Goal: Task Accomplishment & Management: Use online tool/utility

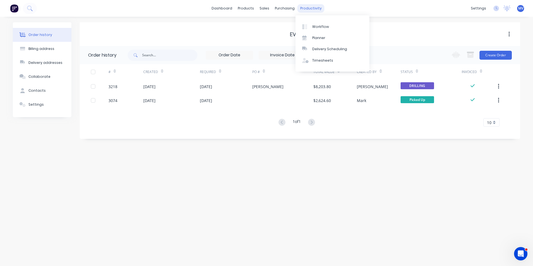
click at [303, 7] on div "productivity" at bounding box center [311, 8] width 27 height 8
click at [319, 26] on div "Workflow" at bounding box center [320, 26] width 17 height 5
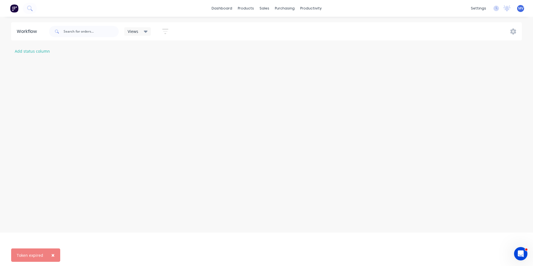
click at [52, 255] on span "×" at bounding box center [52, 255] width 3 height 8
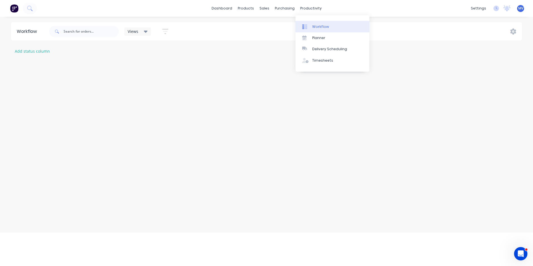
click at [319, 25] on div "Workflow" at bounding box center [320, 26] width 17 height 5
click at [221, 7] on link "dashboard" at bounding box center [222, 8] width 26 height 8
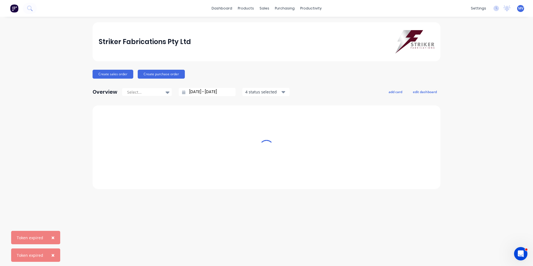
click at [52, 238] on span "×" at bounding box center [52, 238] width 3 height 8
click at [52, 255] on span "×" at bounding box center [52, 255] width 3 height 8
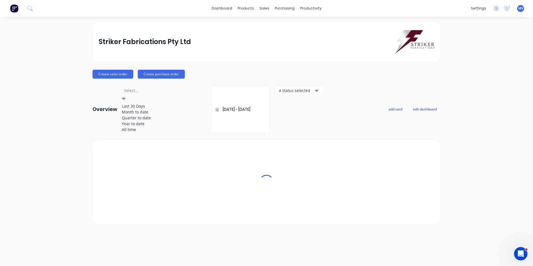
click at [126, 98] on icon at bounding box center [124, 99] width 4 height 2
click at [137, 105] on div "Last 30 Days" at bounding box center [164, 106] width 84 height 6
type input "28/07/25 - 27/08/25"
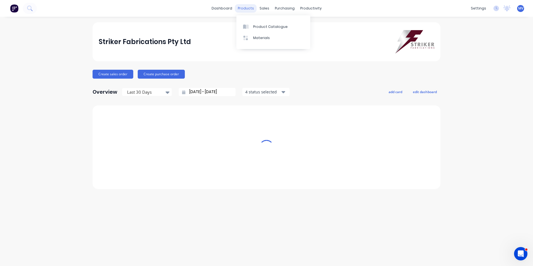
click at [245, 8] on div "products" at bounding box center [246, 8] width 22 height 8
click at [263, 9] on div "sales" at bounding box center [264, 8] width 15 height 8
click at [281, 25] on div "Sales Orders" at bounding box center [285, 26] width 23 height 5
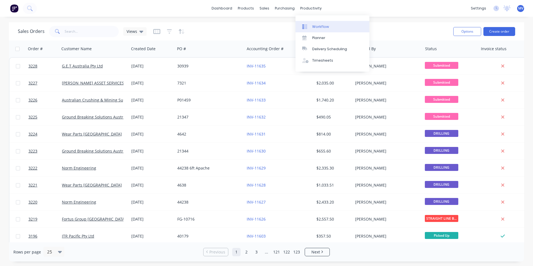
click at [320, 26] on div "Workflow" at bounding box center [320, 26] width 17 height 5
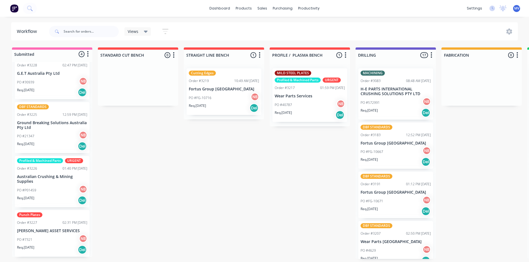
scroll to position [1, 0]
click at [49, 238] on div "PO #7321 NB" at bounding box center [52, 239] width 70 height 11
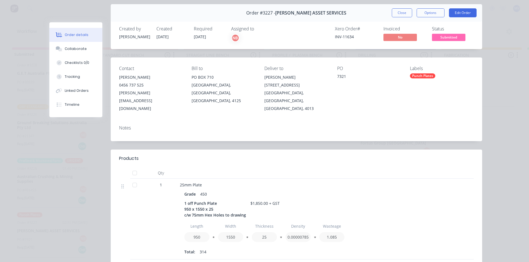
scroll to position [0, 0]
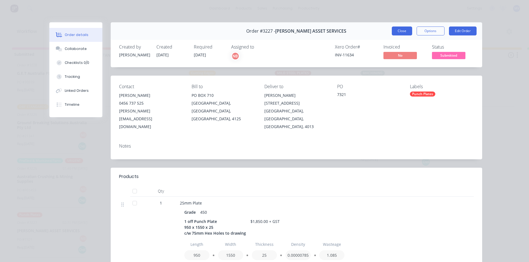
click at [398, 29] on button "Close" at bounding box center [402, 30] width 20 height 9
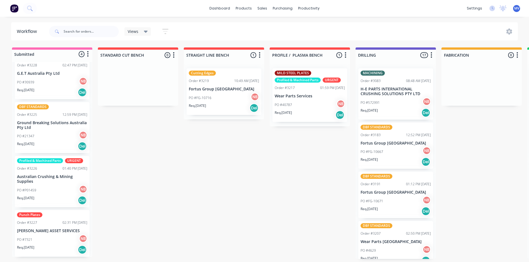
click at [40, 175] on p "Australian Crushing & Mining Supplies" at bounding box center [52, 178] width 70 height 9
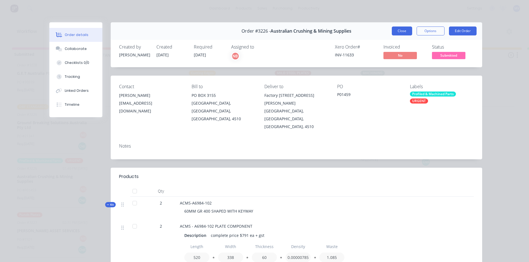
click at [400, 30] on button "Close" at bounding box center [402, 30] width 20 height 9
